Goal: Find specific page/section

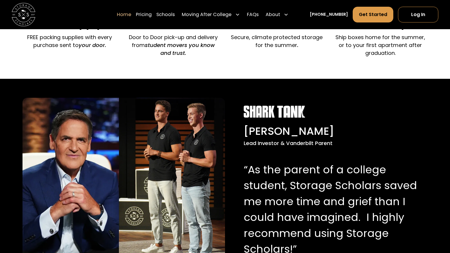
scroll to position [508, 0]
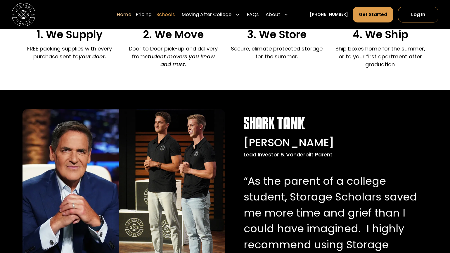
click at [175, 14] on link "Schools" at bounding box center [165, 14] width 18 height 16
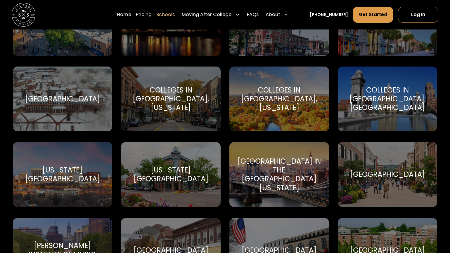
scroll to position [687, 0]
click at [365, 176] on div "[GEOGRAPHIC_DATA]" at bounding box center [387, 174] width 75 height 9
